Goal: Book appointment/travel/reservation

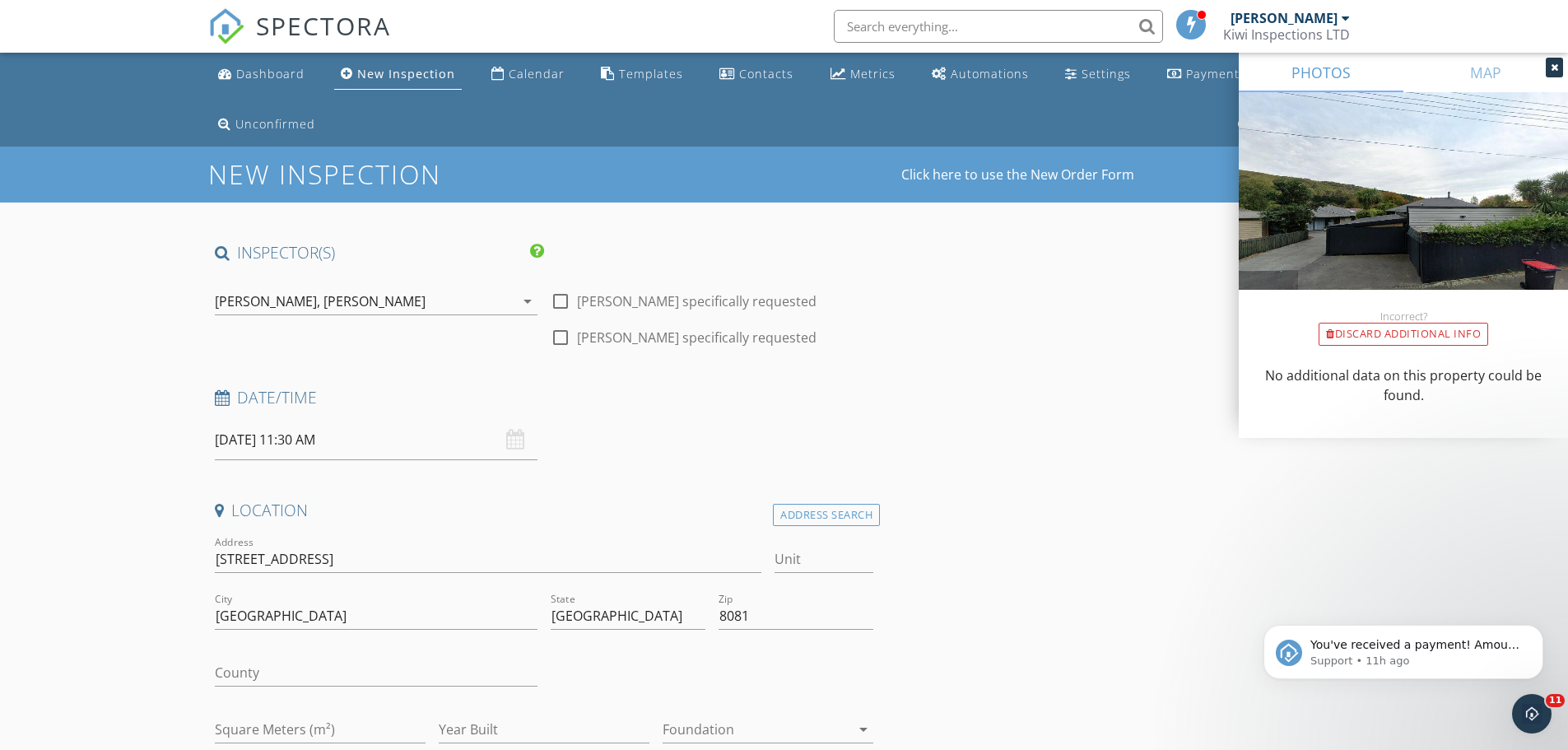
scroll to position [220, 0]
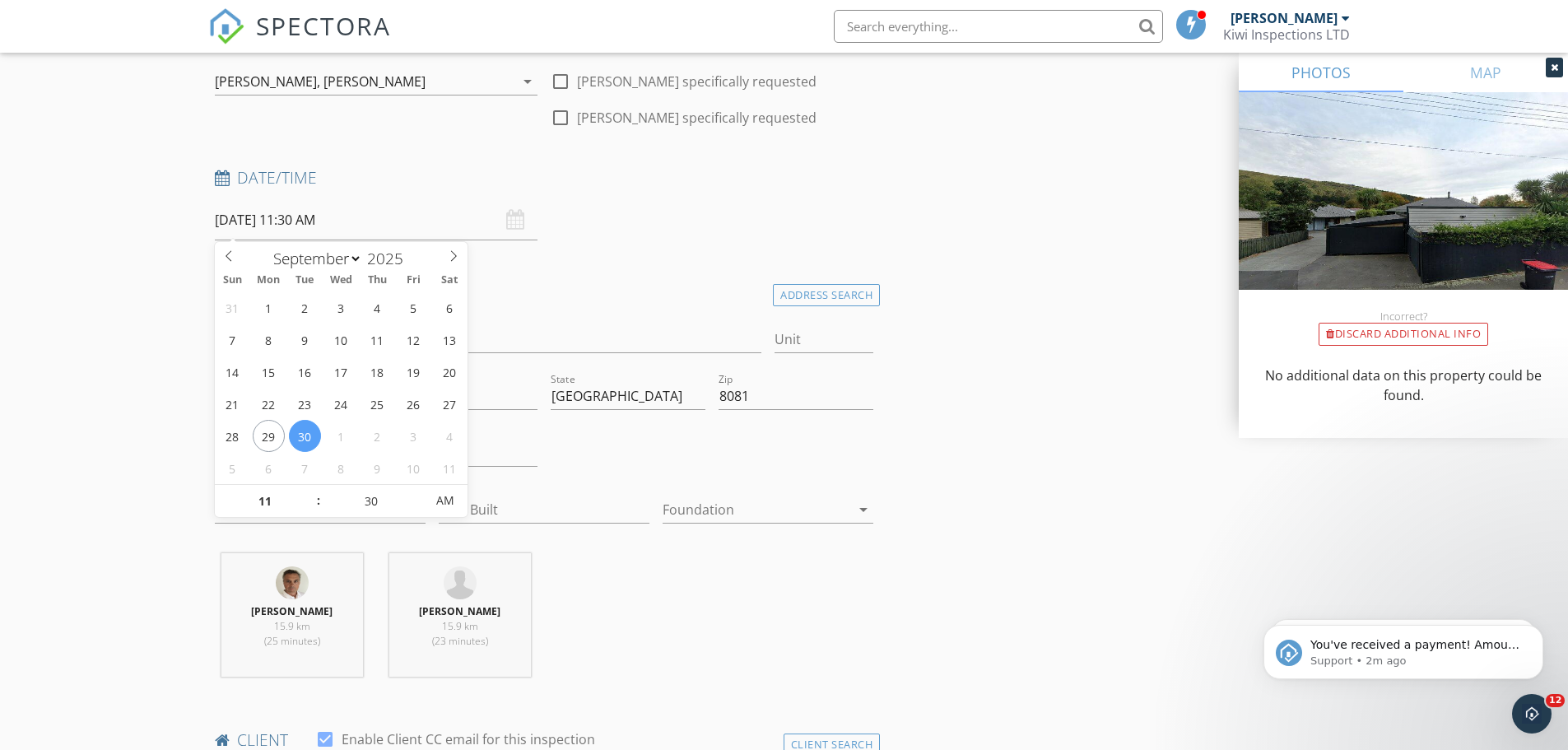
click at [364, 223] on input "[DATE] 11:30 AM" at bounding box center [376, 220] width 323 height 40
type input "[DATE] 11:30 AM"
select select "9"
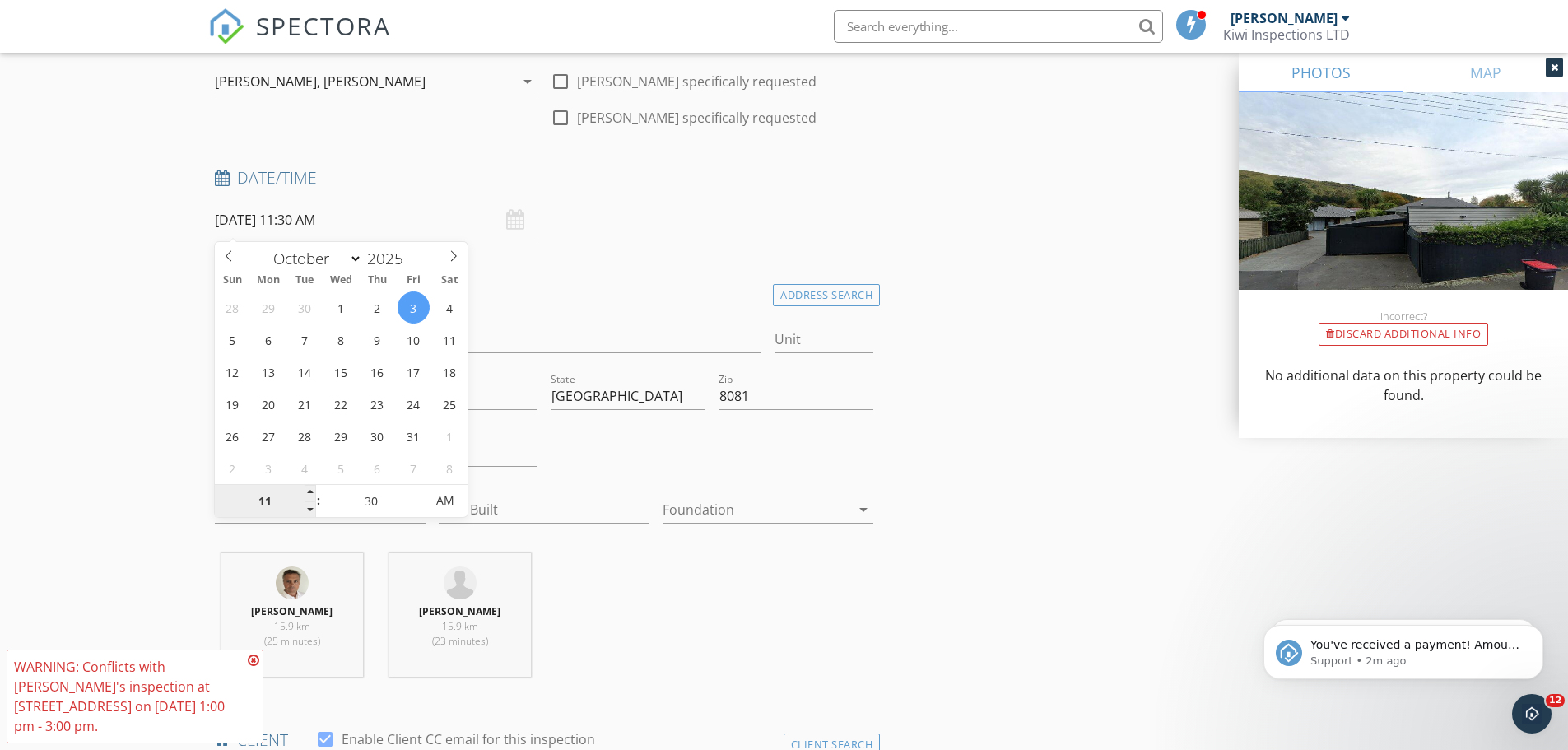
click at [303, 513] on input "11" at bounding box center [265, 501] width 101 height 33
type input "[DATE] 10:30 AM"
type input "10"
click at [307, 510] on span at bounding box center [311, 509] width 12 height 16
type input "[DATE] 9:30 AM"
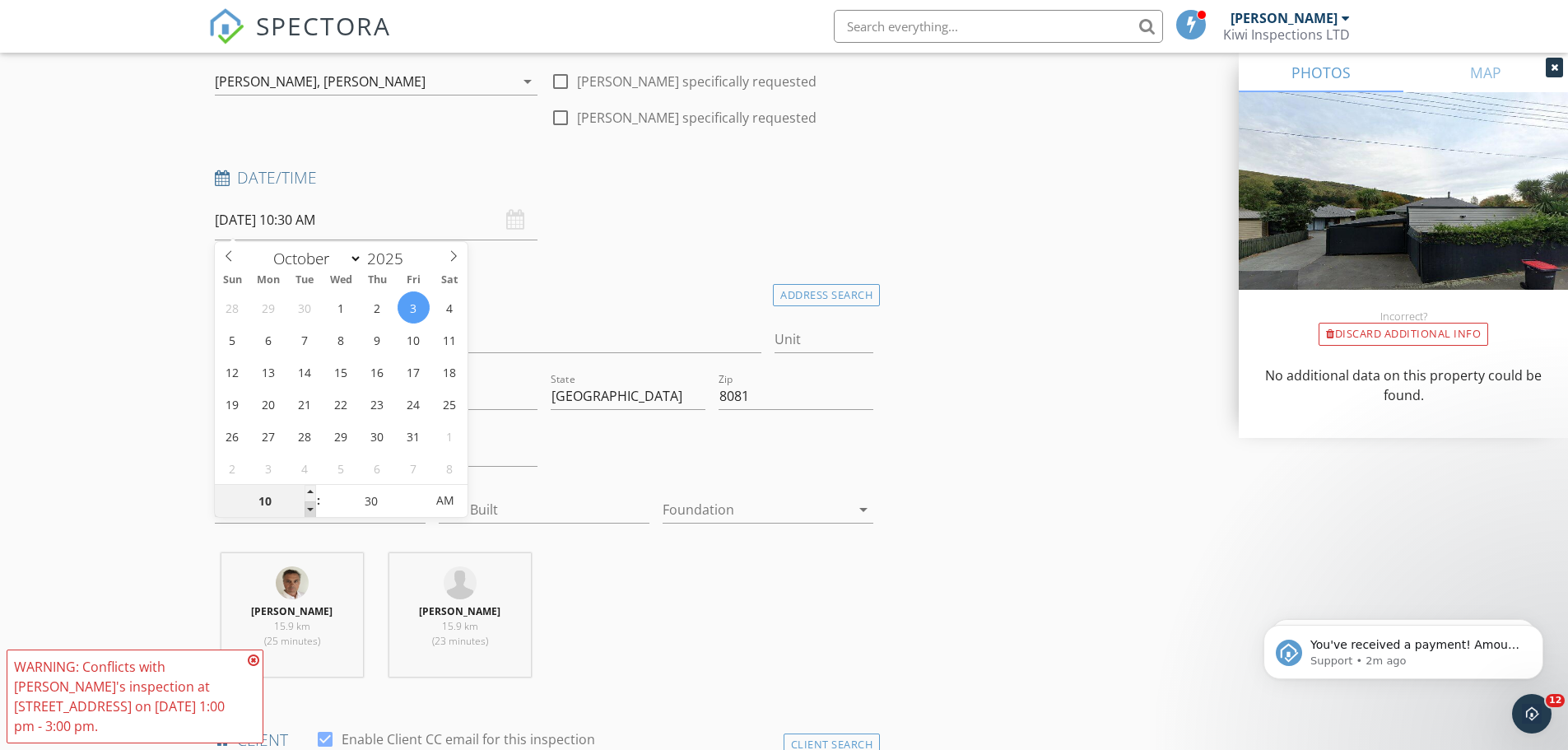
type input "09"
click at [307, 510] on span at bounding box center [311, 509] width 12 height 16
type input "[DATE] 8:30 AM"
type input "08"
click at [307, 510] on span at bounding box center [311, 509] width 12 height 16
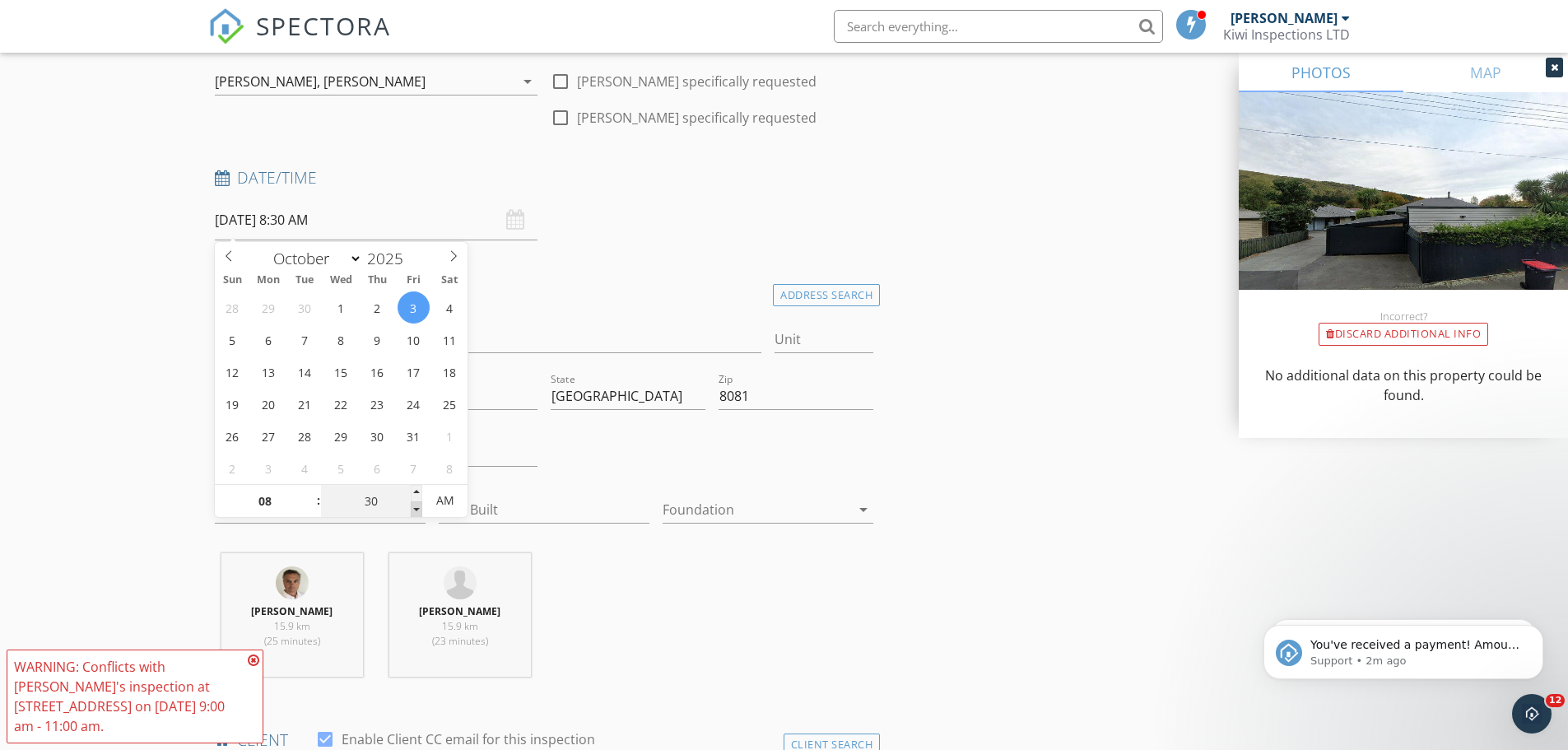
type input "[DATE] 8:25 AM"
type input "25"
click at [415, 514] on span at bounding box center [417, 509] width 12 height 16
type input "[DATE] 8:20 AM"
type input "20"
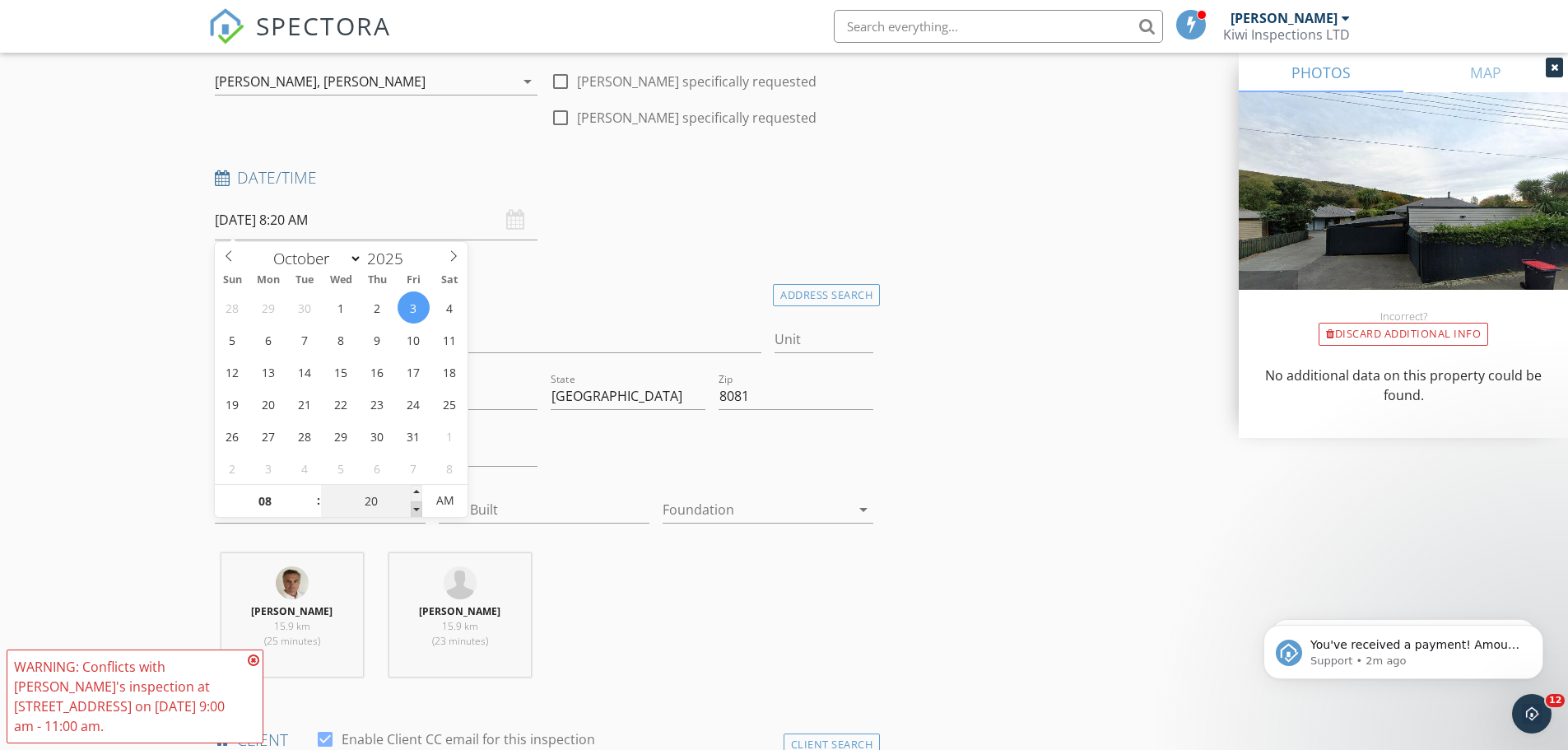
click at [415, 514] on span at bounding box center [417, 509] width 12 height 16
type input "[DATE] 8:15 AM"
type input "15"
click at [415, 514] on span at bounding box center [417, 509] width 12 height 16
type input "[DATE] 8:10 AM"
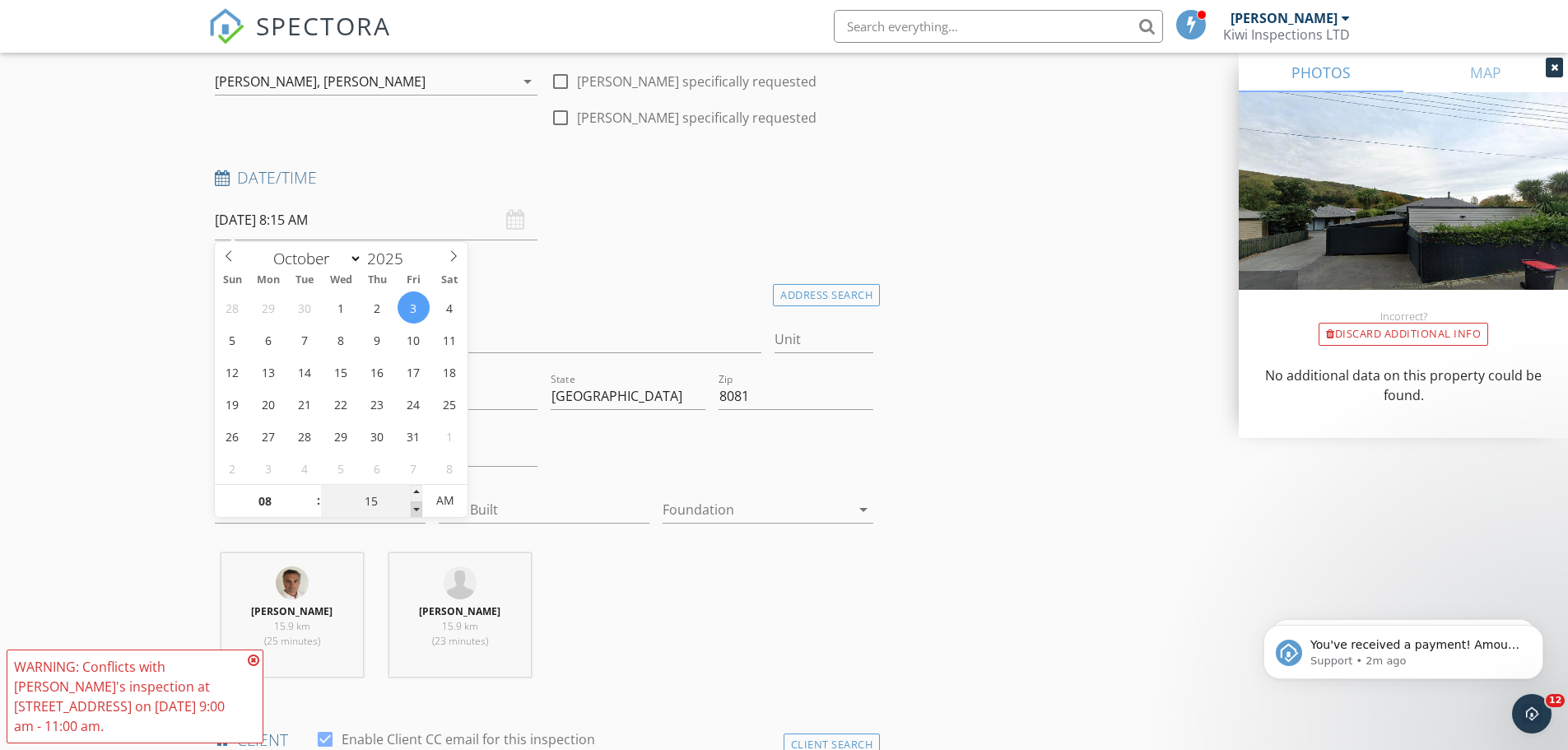
type input "10"
click at [415, 514] on span at bounding box center [417, 509] width 12 height 16
type input "[DATE] 8:05 AM"
type input "05"
click at [415, 514] on span at bounding box center [417, 509] width 12 height 16
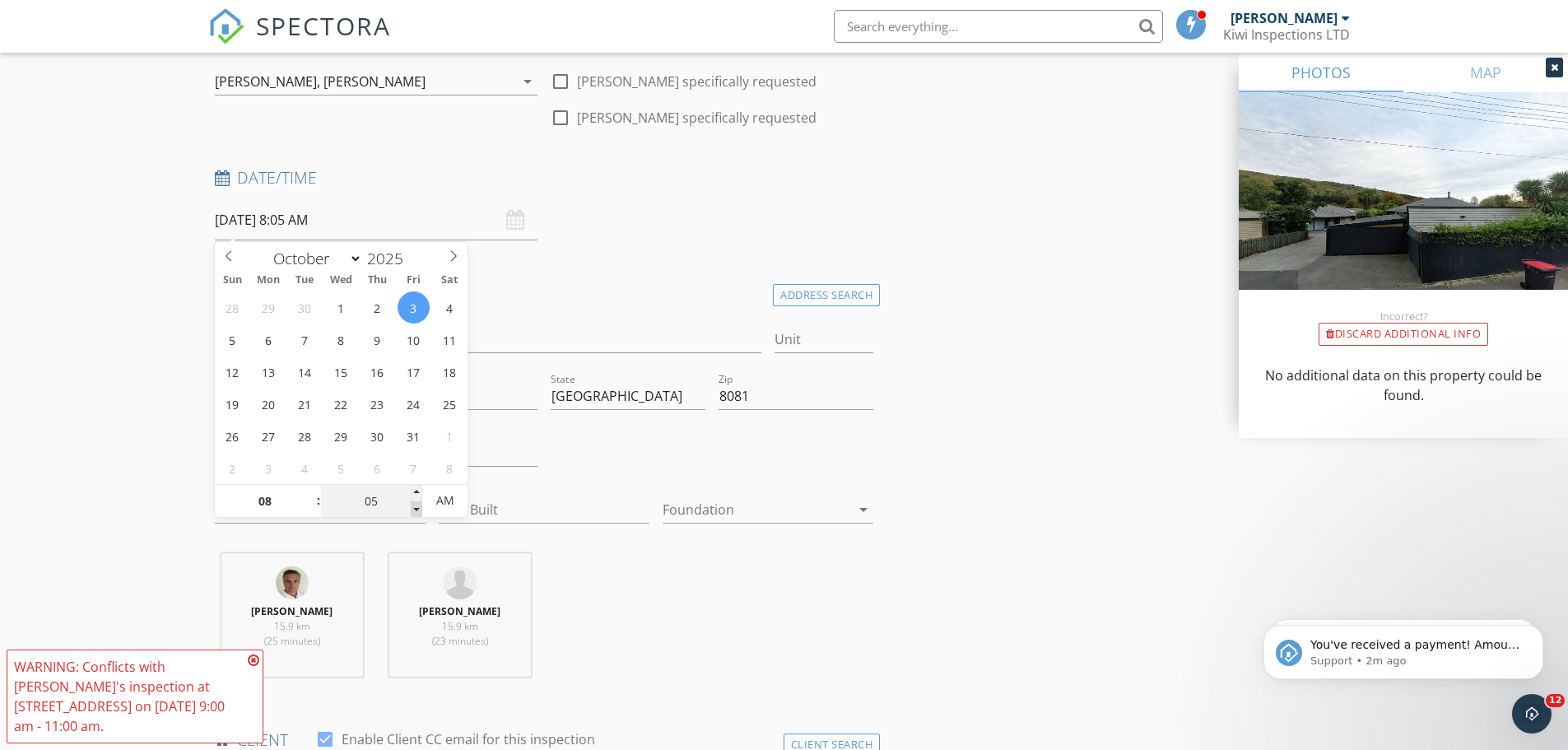
type input "[DATE] 8:00 AM"
type input "00"
click at [415, 514] on span at bounding box center [417, 509] width 12 height 16
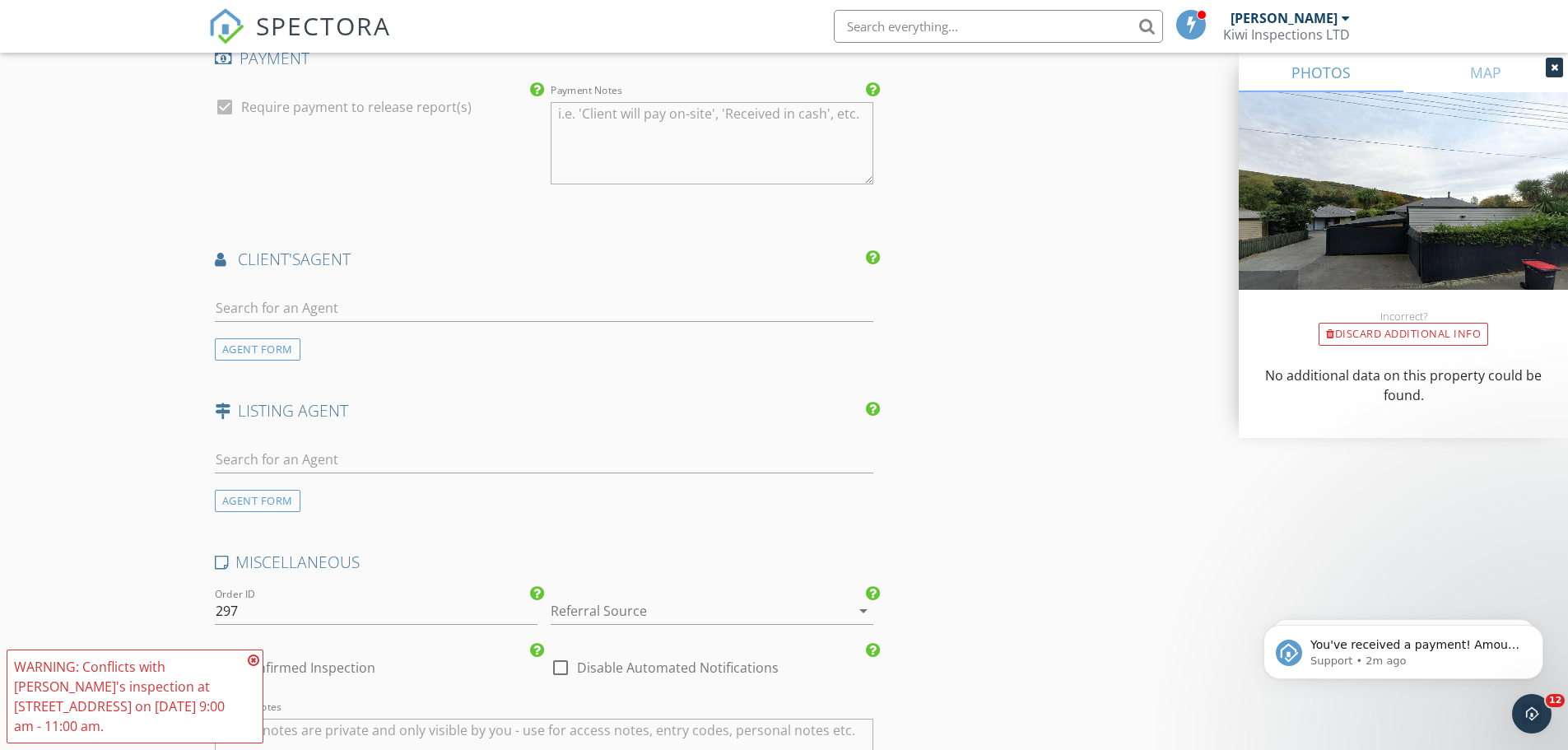
scroll to position [1976, 0]
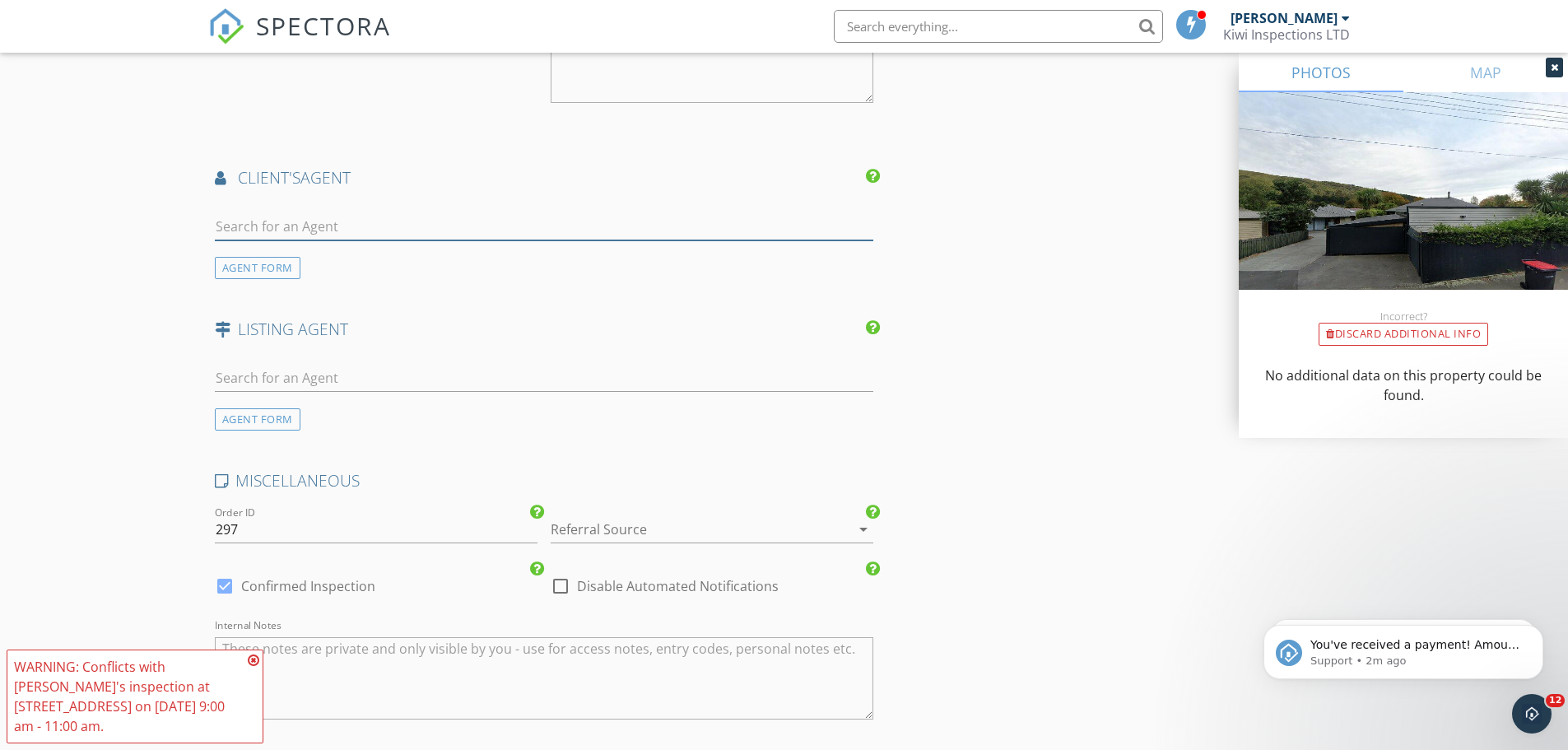
click at [266, 232] on input "text" at bounding box center [544, 227] width 659 height 27
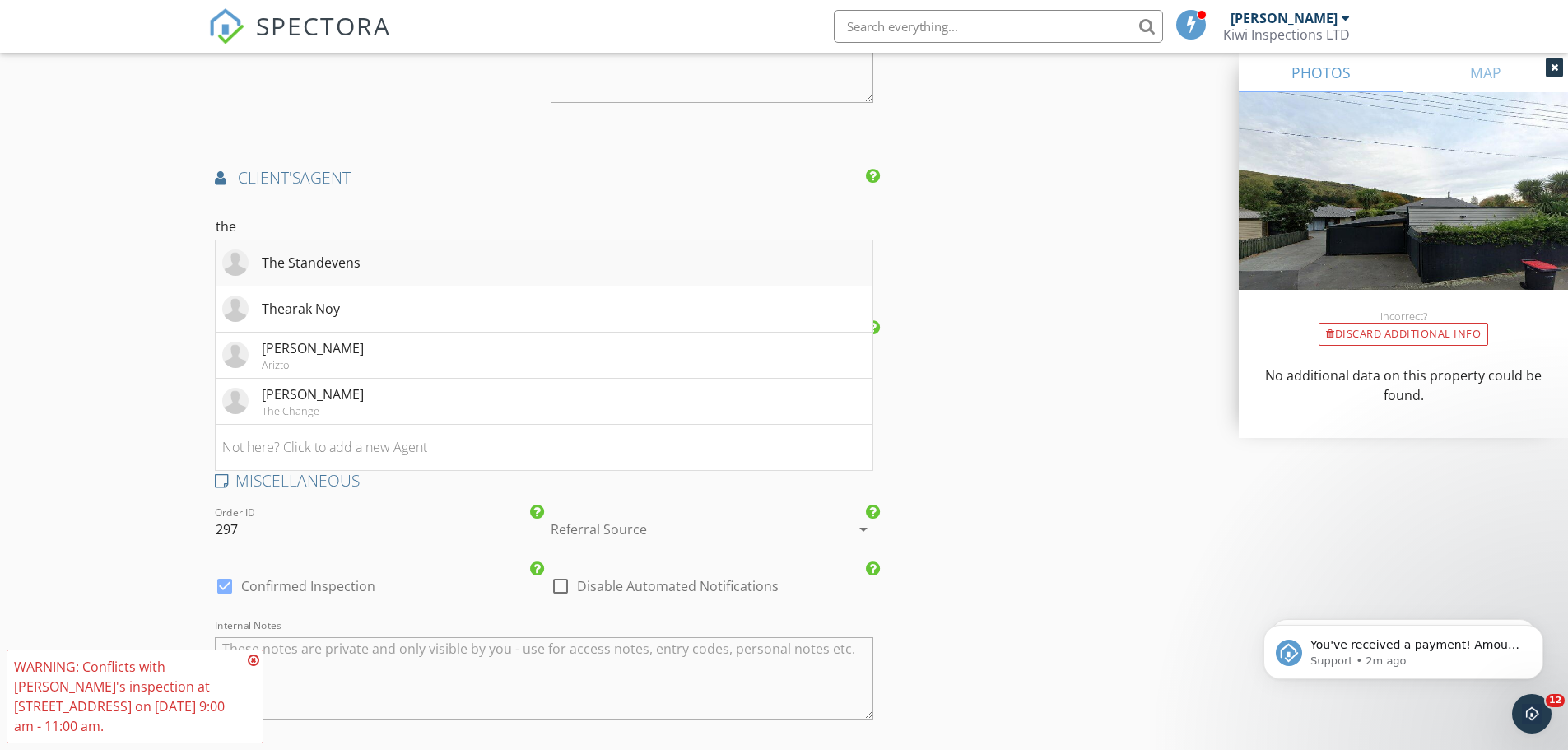
type input "the"
click at [289, 254] on div "The Standevens" at bounding box center [311, 262] width 99 height 20
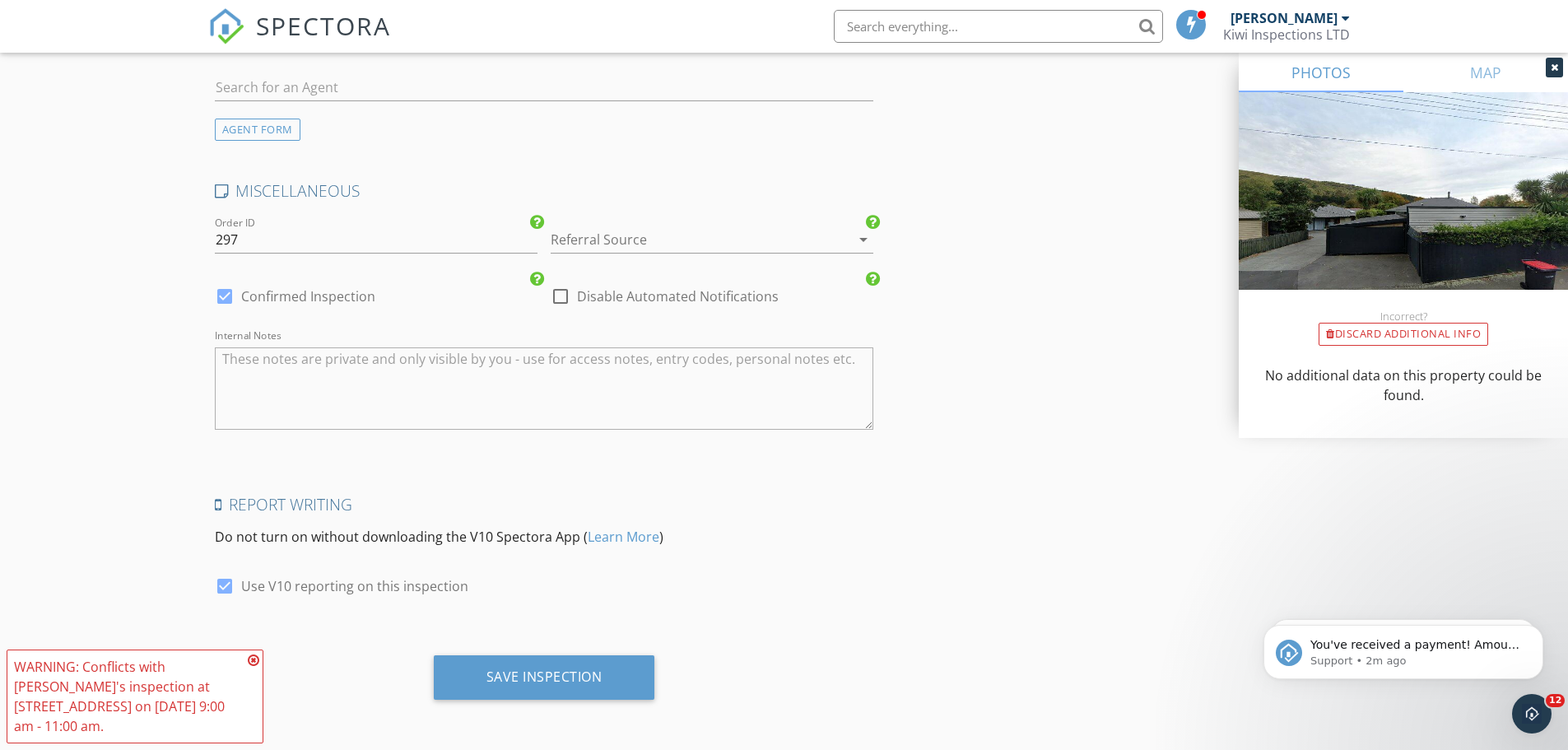
scroll to position [2642, 0]
click at [319, 394] on textarea "Internal Notes" at bounding box center [544, 386] width 659 height 82
type textarea "t"
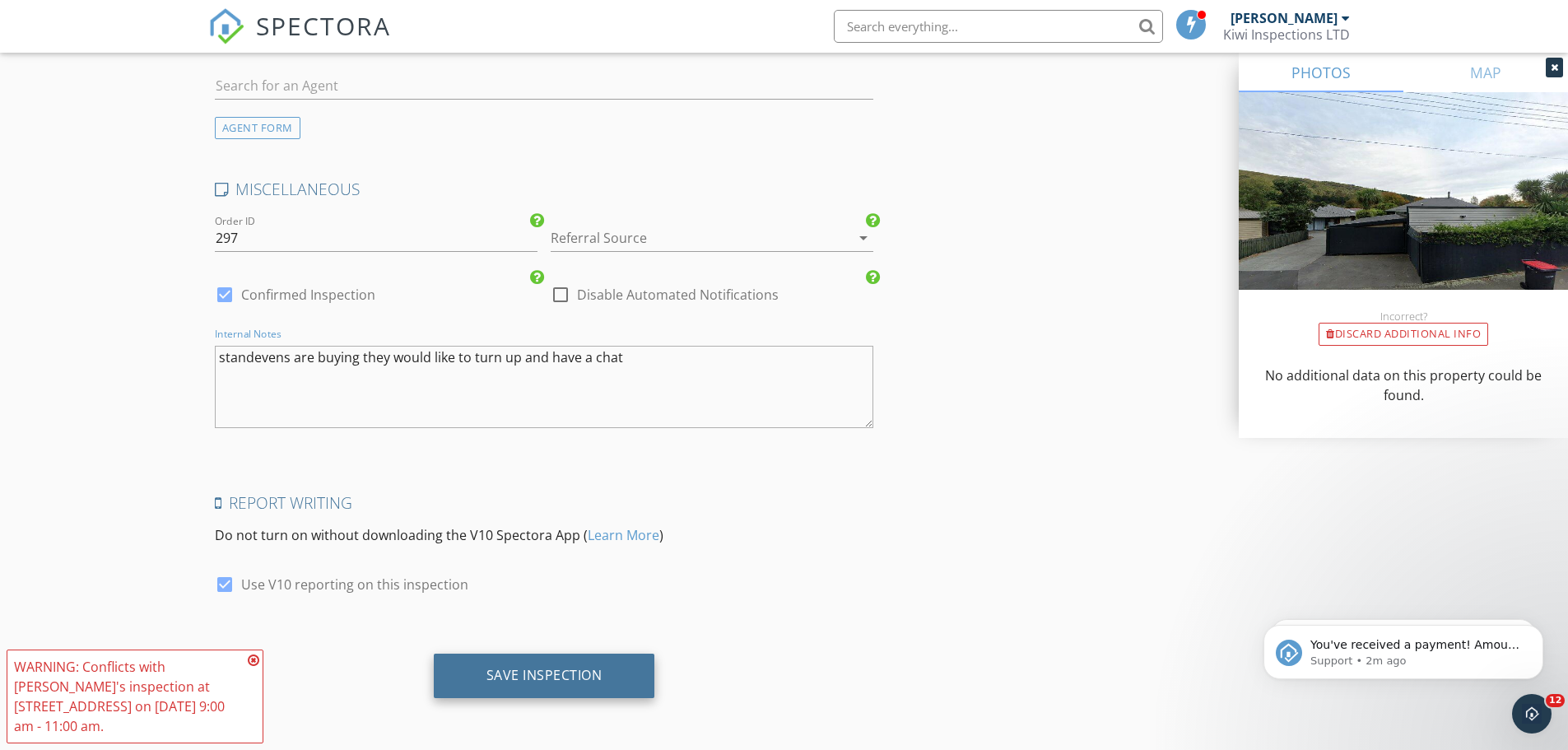
type textarea "standevens are buying they would like to turn up and have a chat"
click at [525, 665] on div "Save Inspection" at bounding box center [544, 676] width 222 height 44
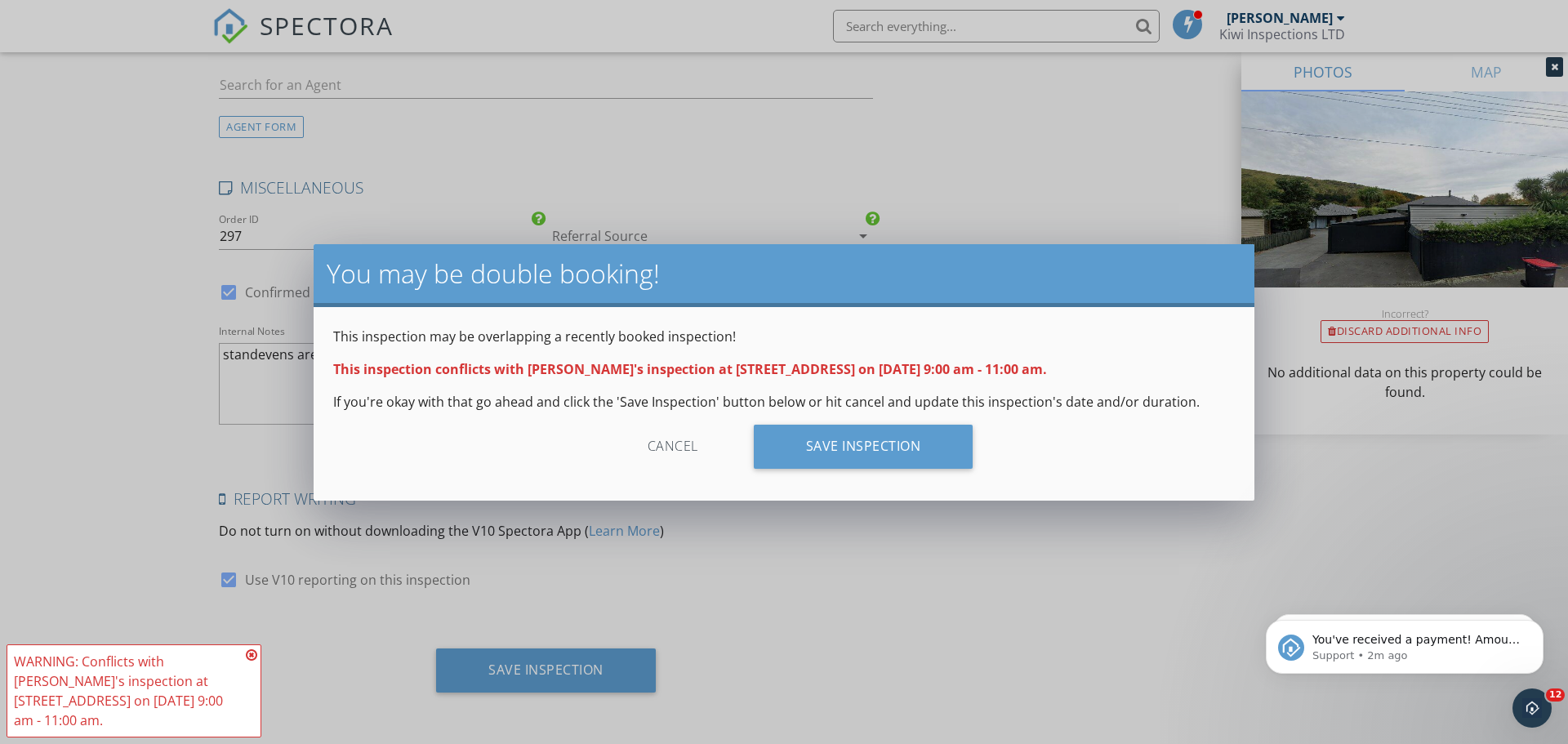
click at [683, 445] on div "Cancel" at bounding box center [673, 447] width 155 height 44
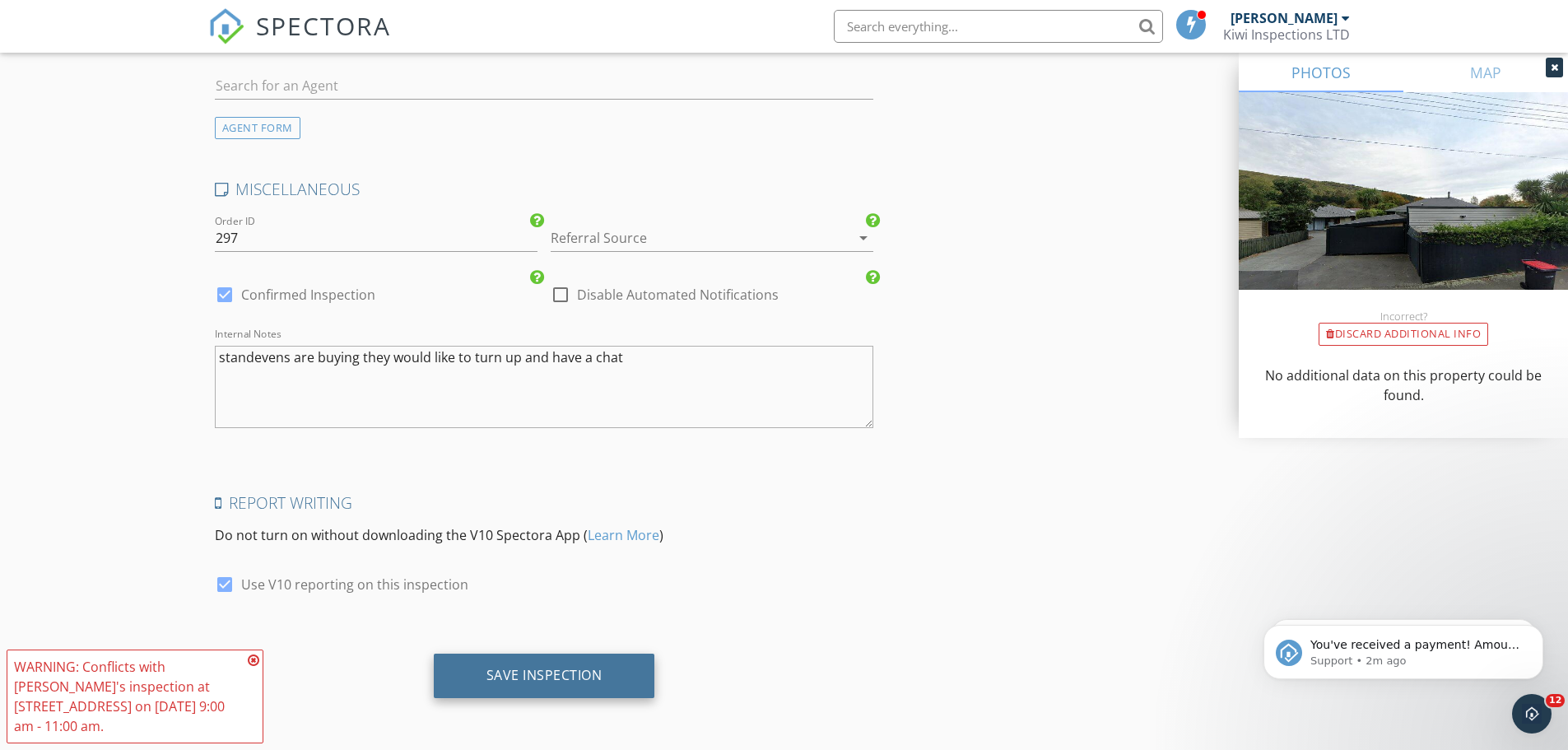
click at [597, 668] on div "Save Inspection" at bounding box center [544, 674] width 116 height 16
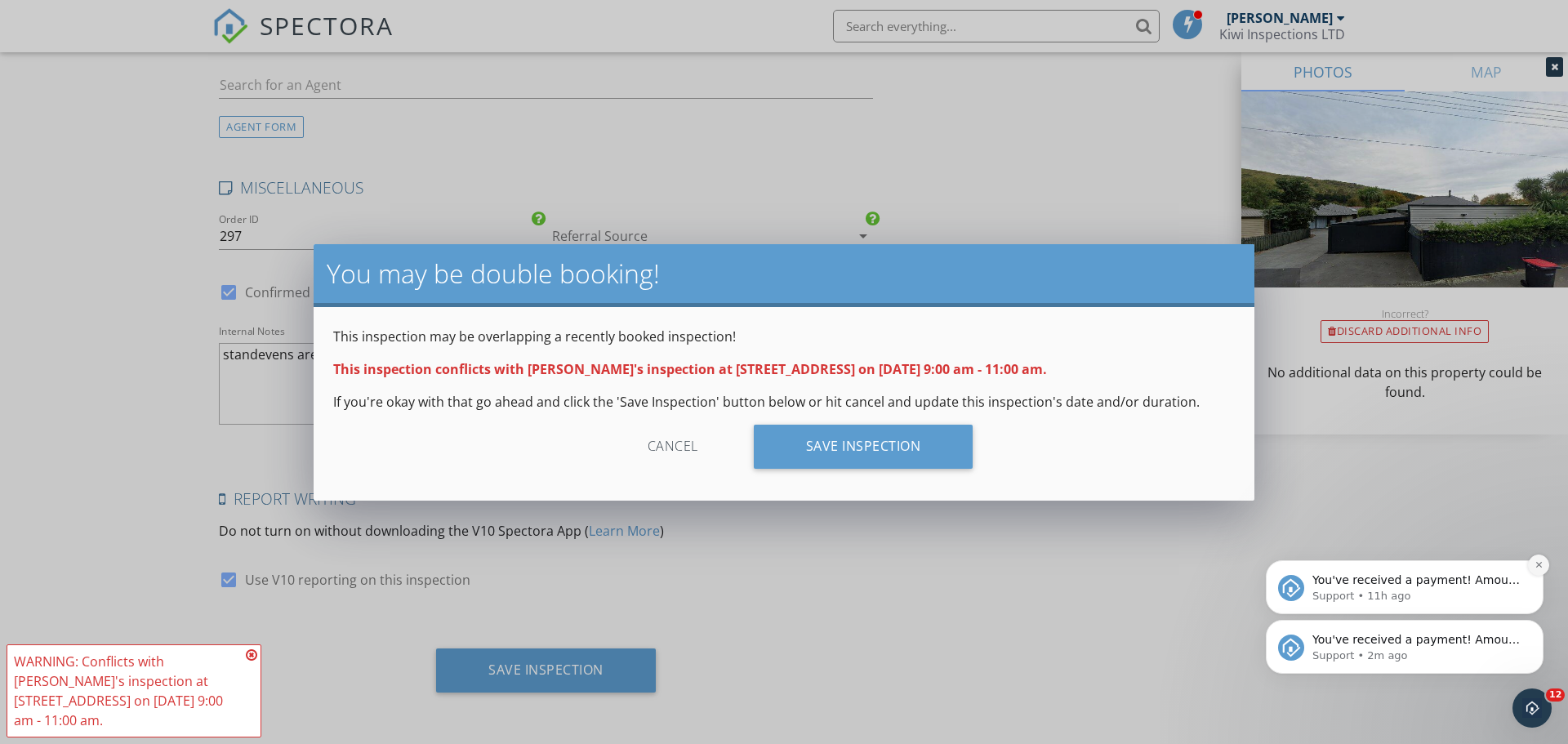
click at [1535, 566] on icon "Dismiss notification" at bounding box center [1539, 565] width 9 height 9
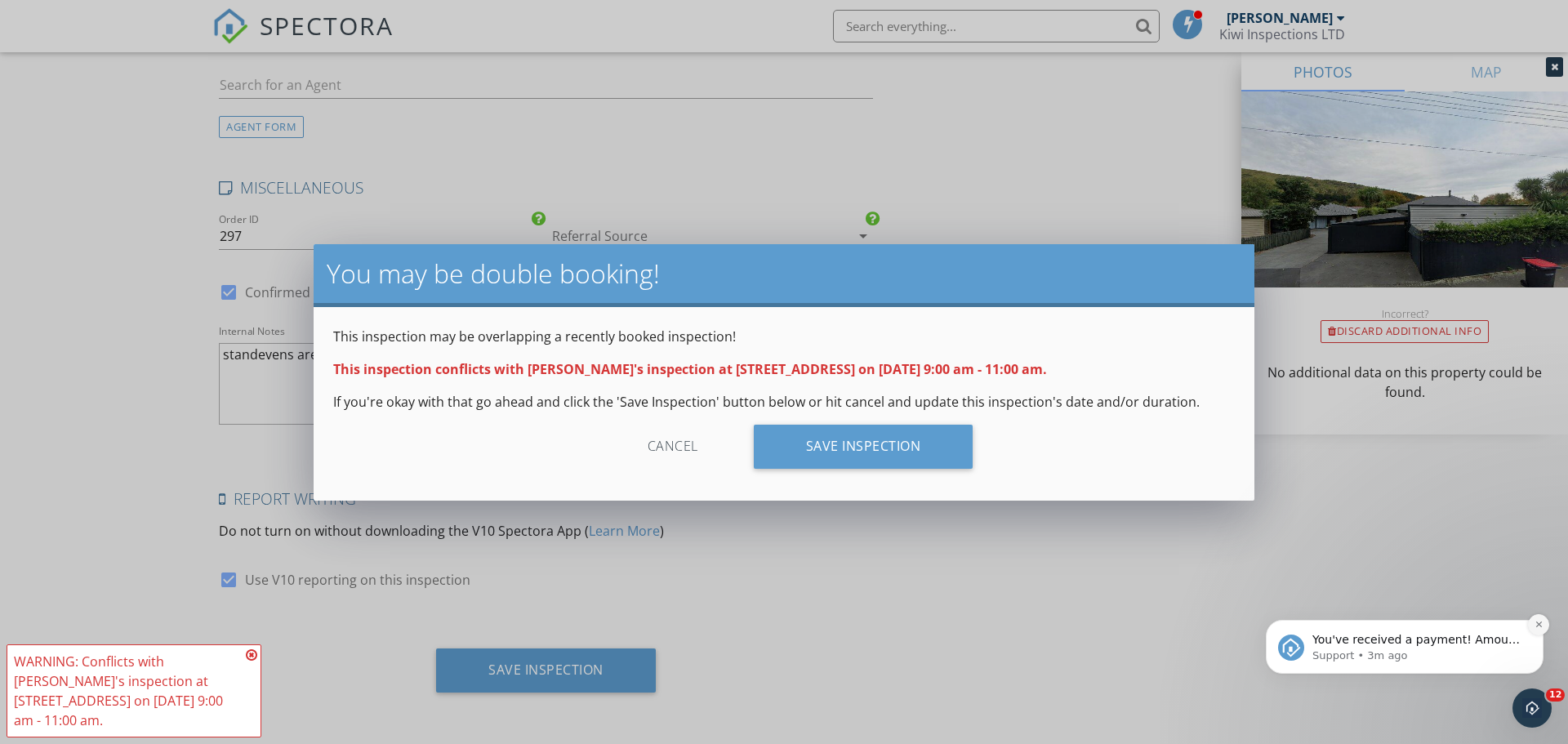
click at [1533, 618] on button "Dismiss notification" at bounding box center [1538, 624] width 21 height 21
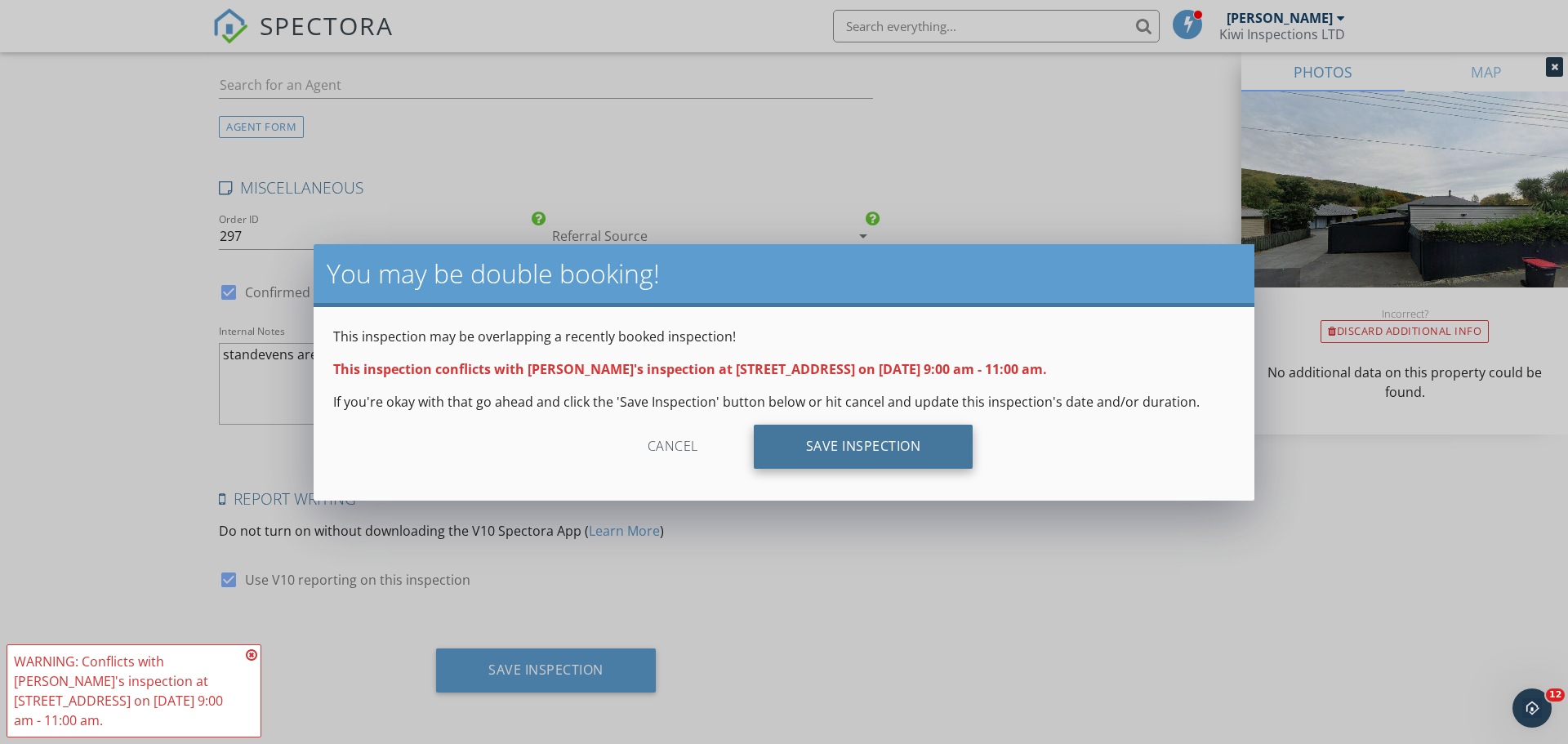
click at [913, 448] on div "Save Inspection" at bounding box center [864, 447] width 220 height 44
